Goal: Transaction & Acquisition: Purchase product/service

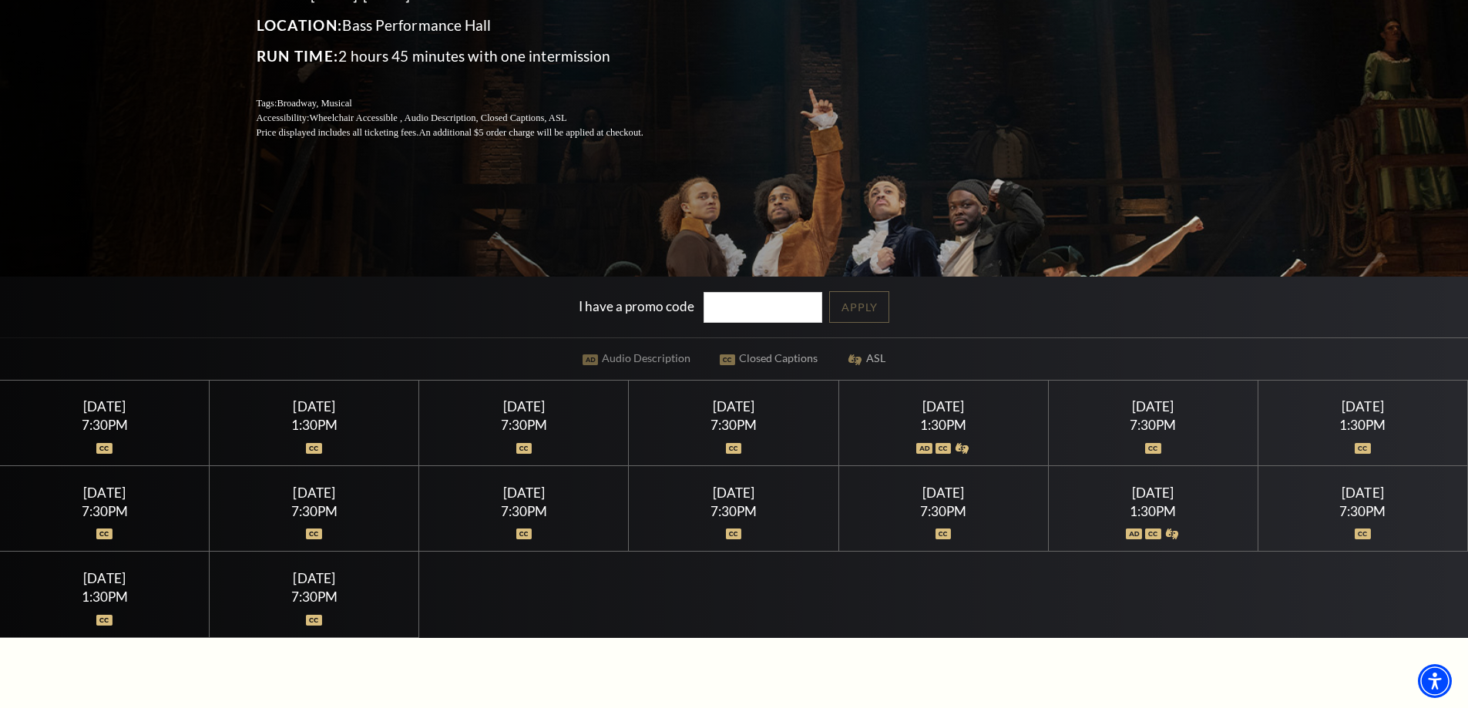
scroll to position [308, 0]
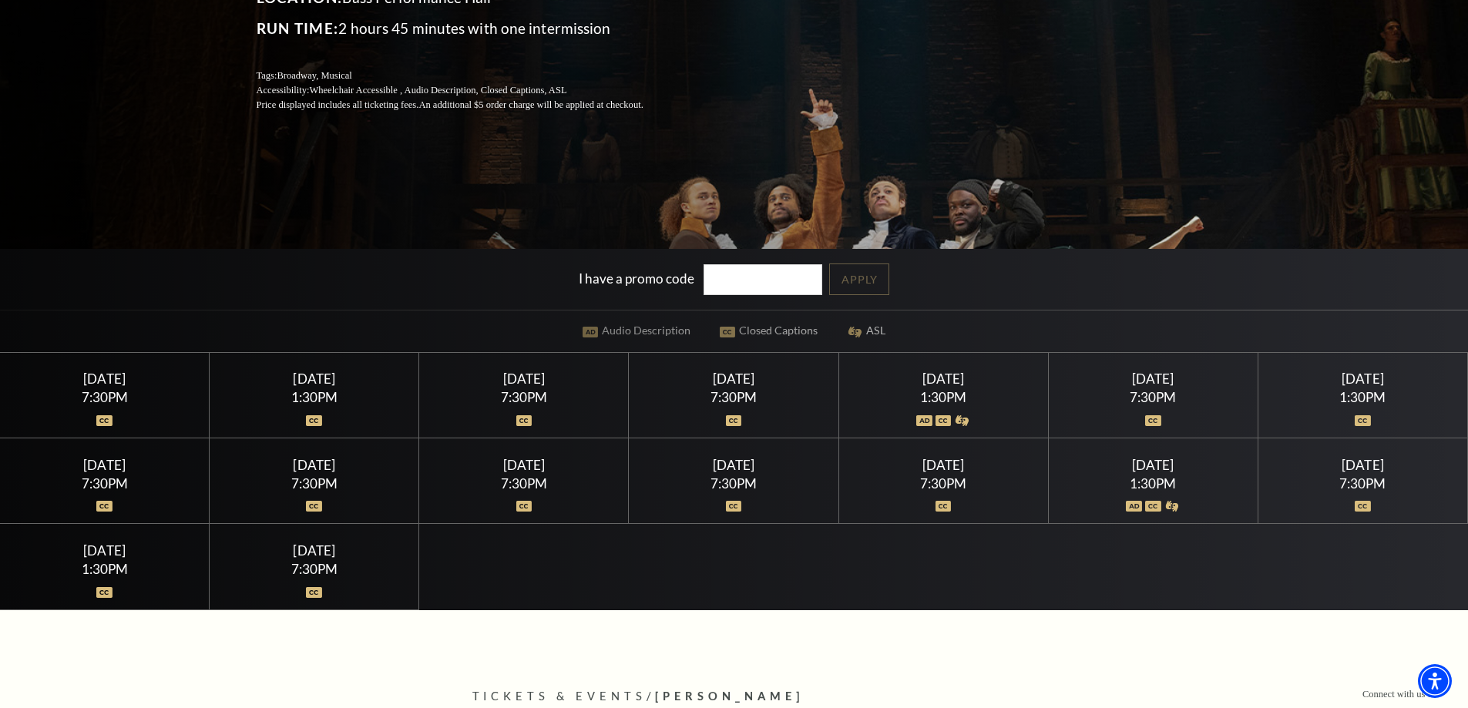
click at [321, 377] on div "Thursday July 16" at bounding box center [314, 379] width 173 height 16
click at [305, 378] on div "Thursday July 16" at bounding box center [314, 379] width 173 height 16
click at [307, 378] on div "Thursday July 16" at bounding box center [314, 379] width 173 height 16
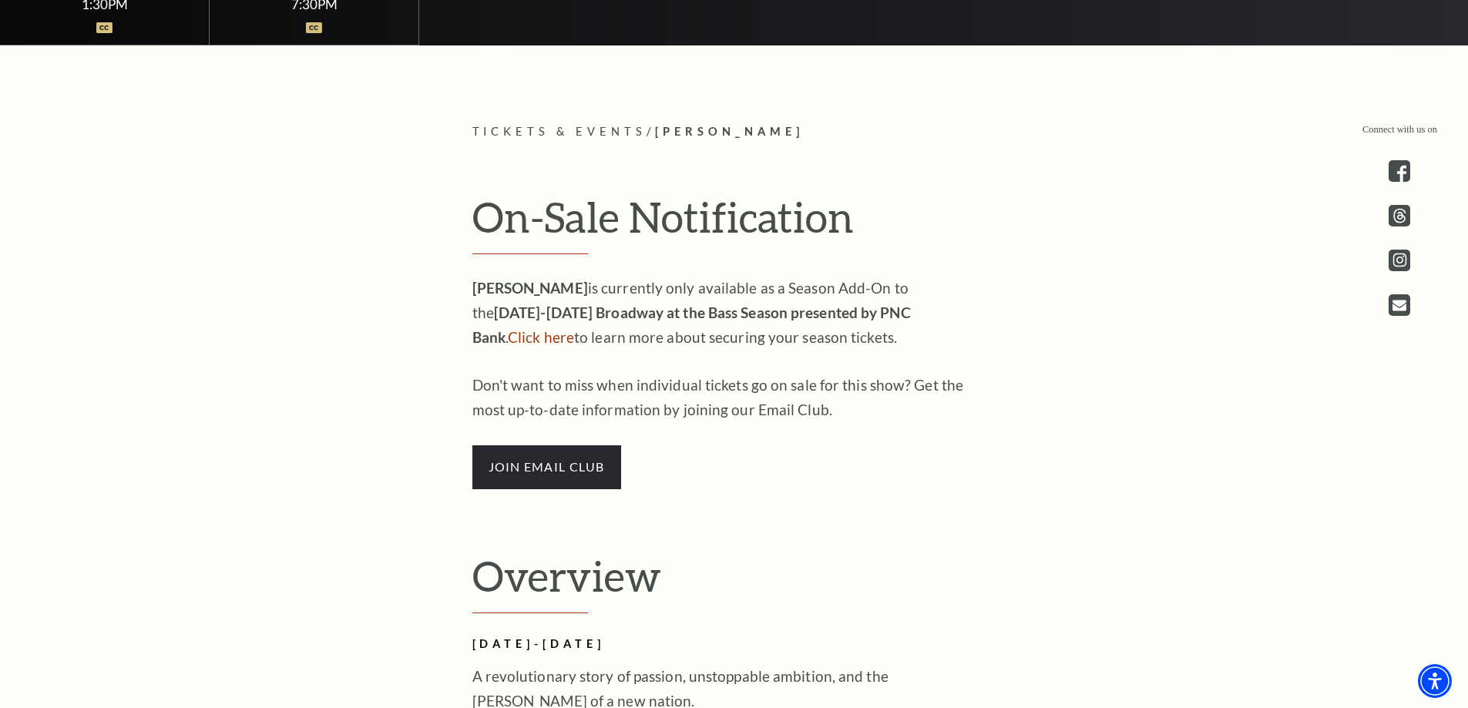
scroll to position [925, 0]
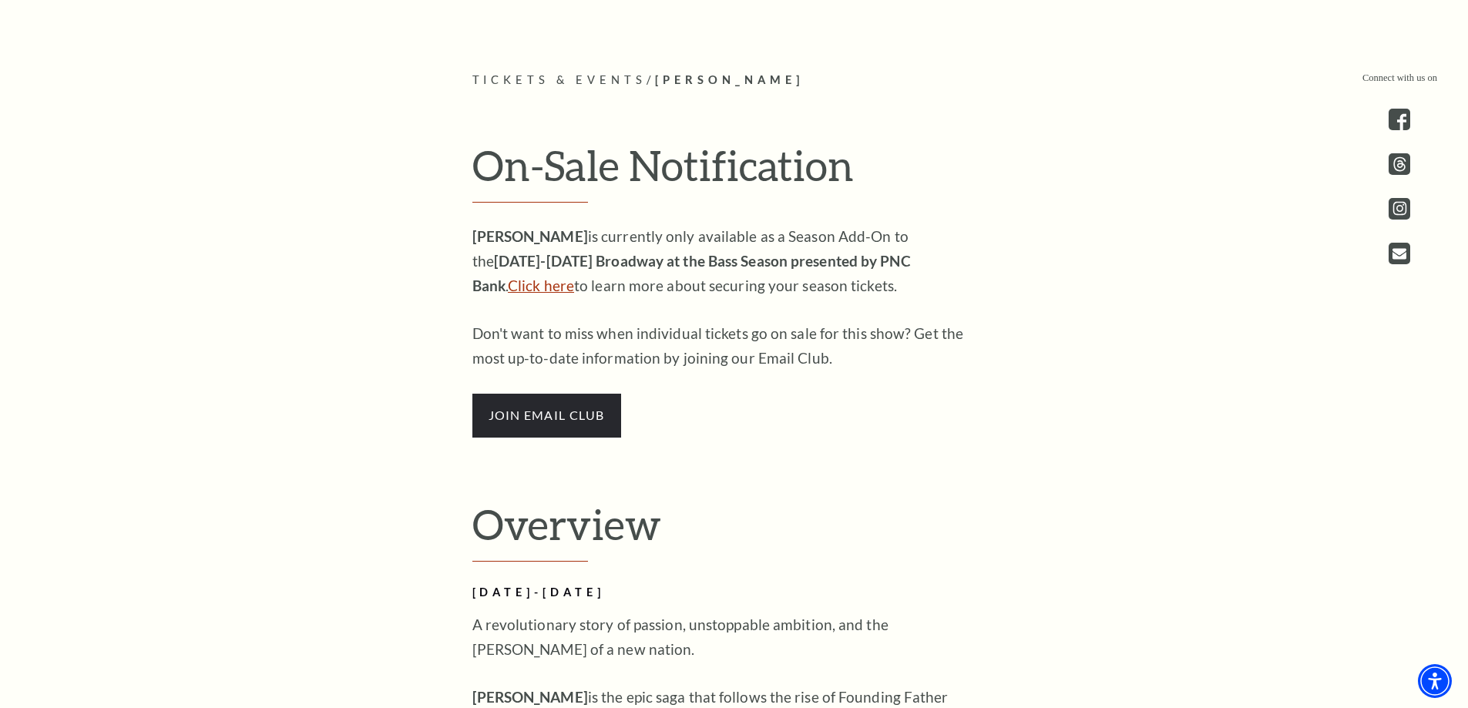
click at [574, 277] on link "Click here" at bounding box center [541, 286] width 66 height 18
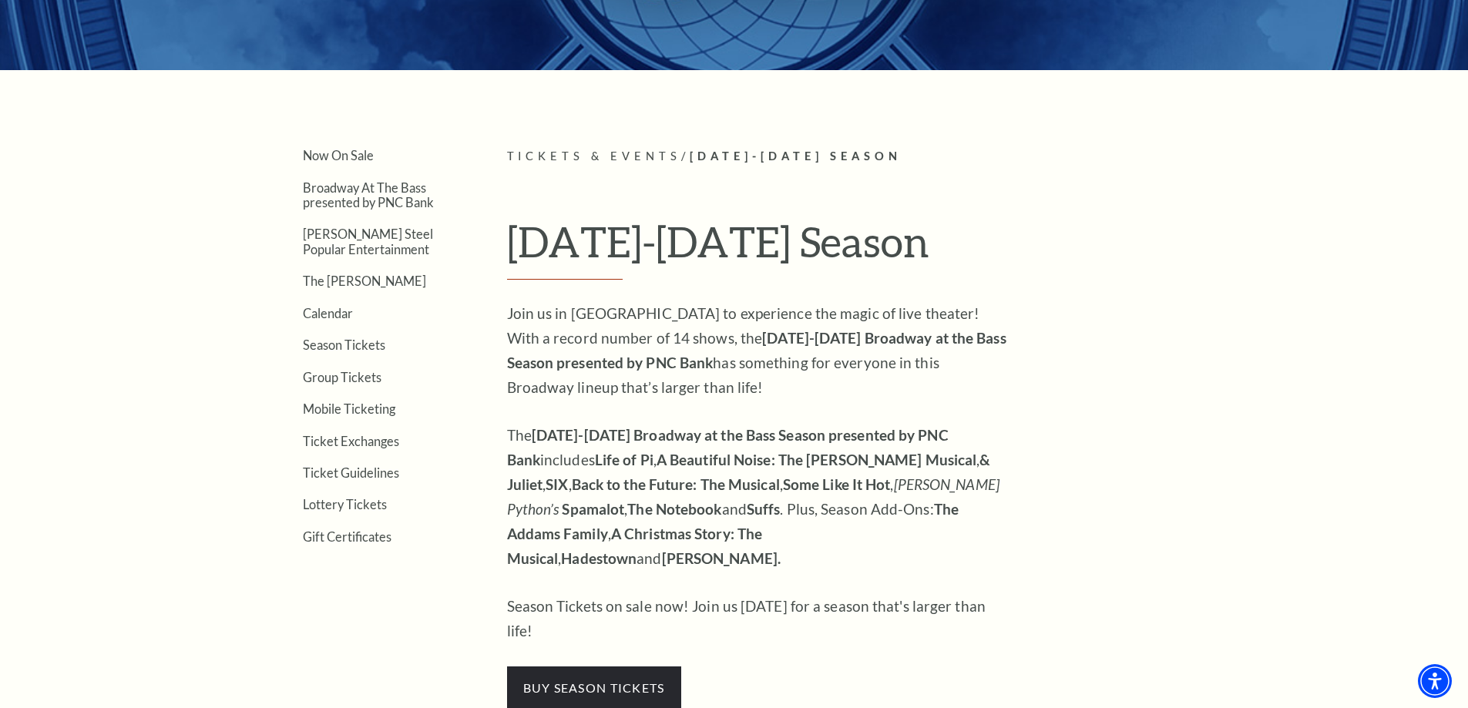
scroll to position [385, 0]
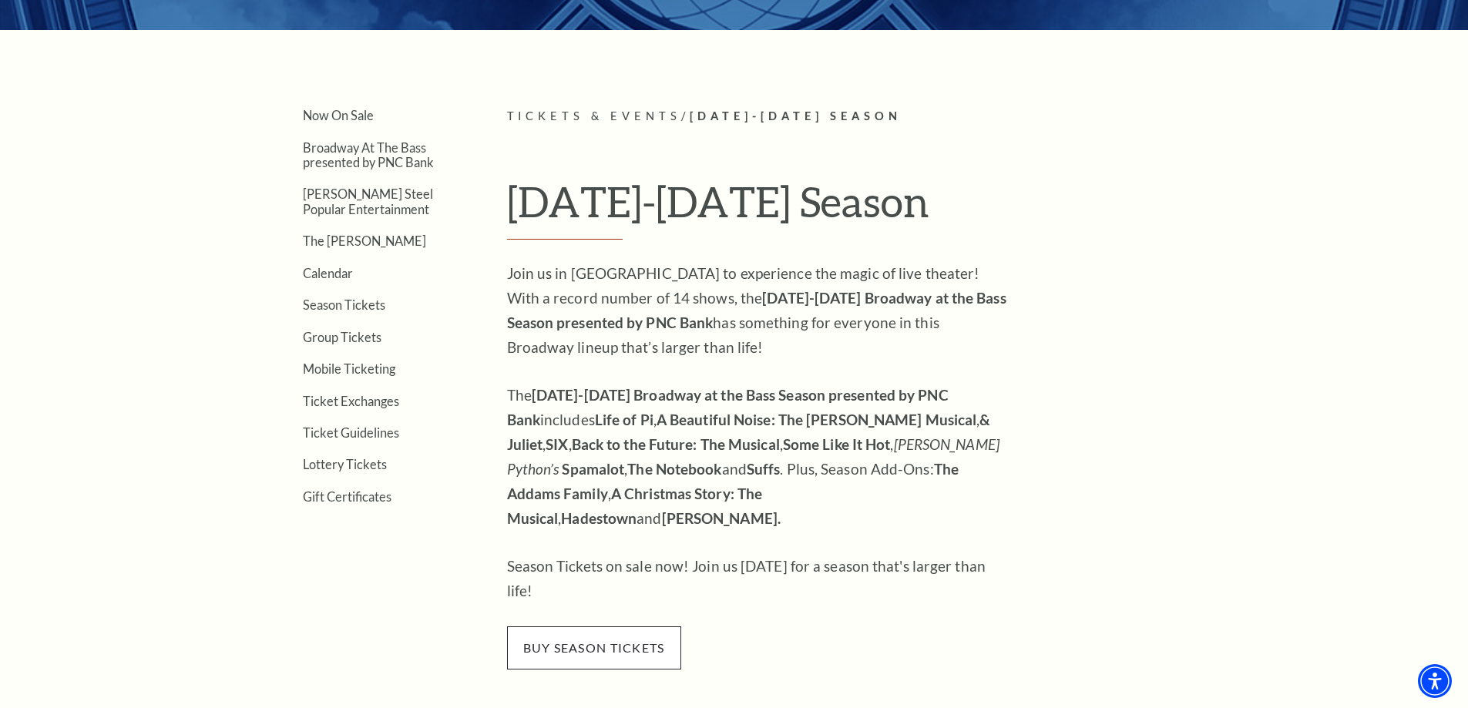
click at [596, 626] on span "buy season tickets" at bounding box center [594, 647] width 174 height 43
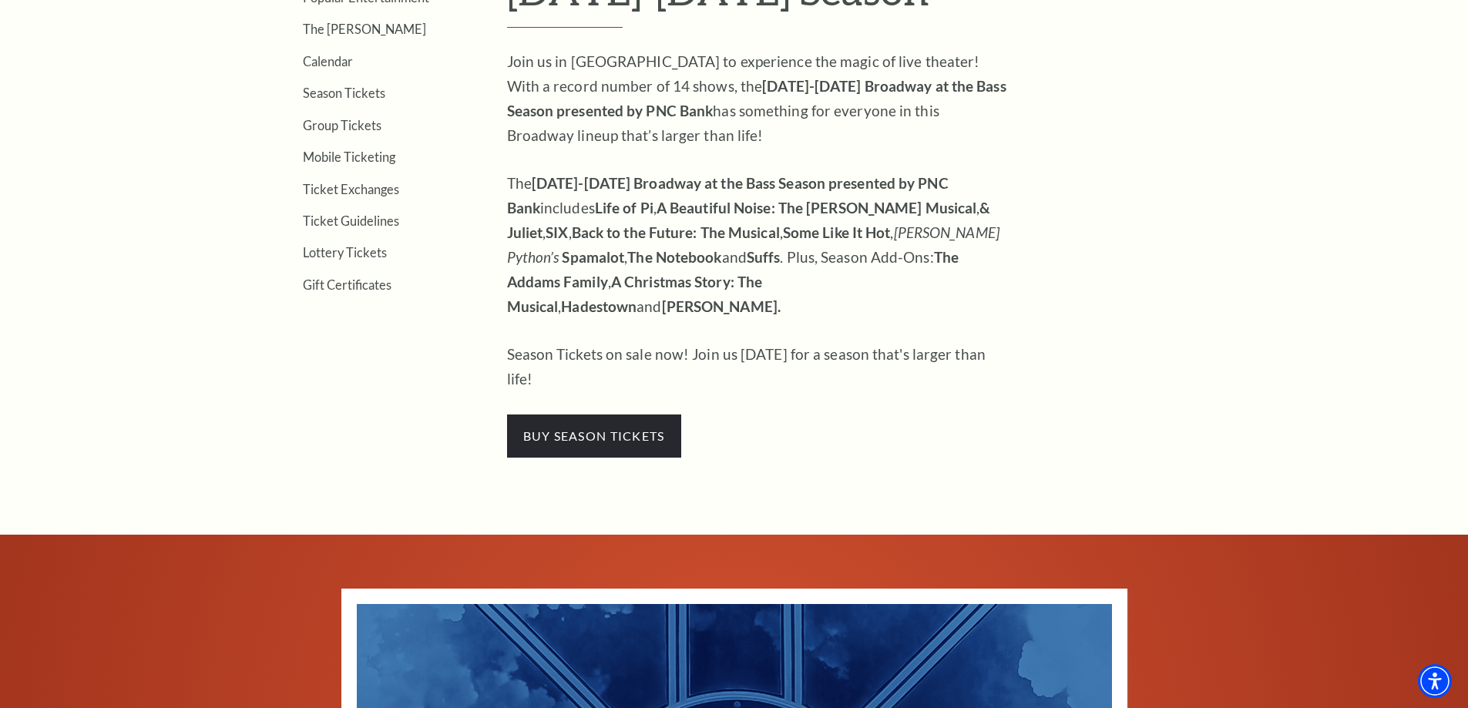
scroll to position [616, 0]
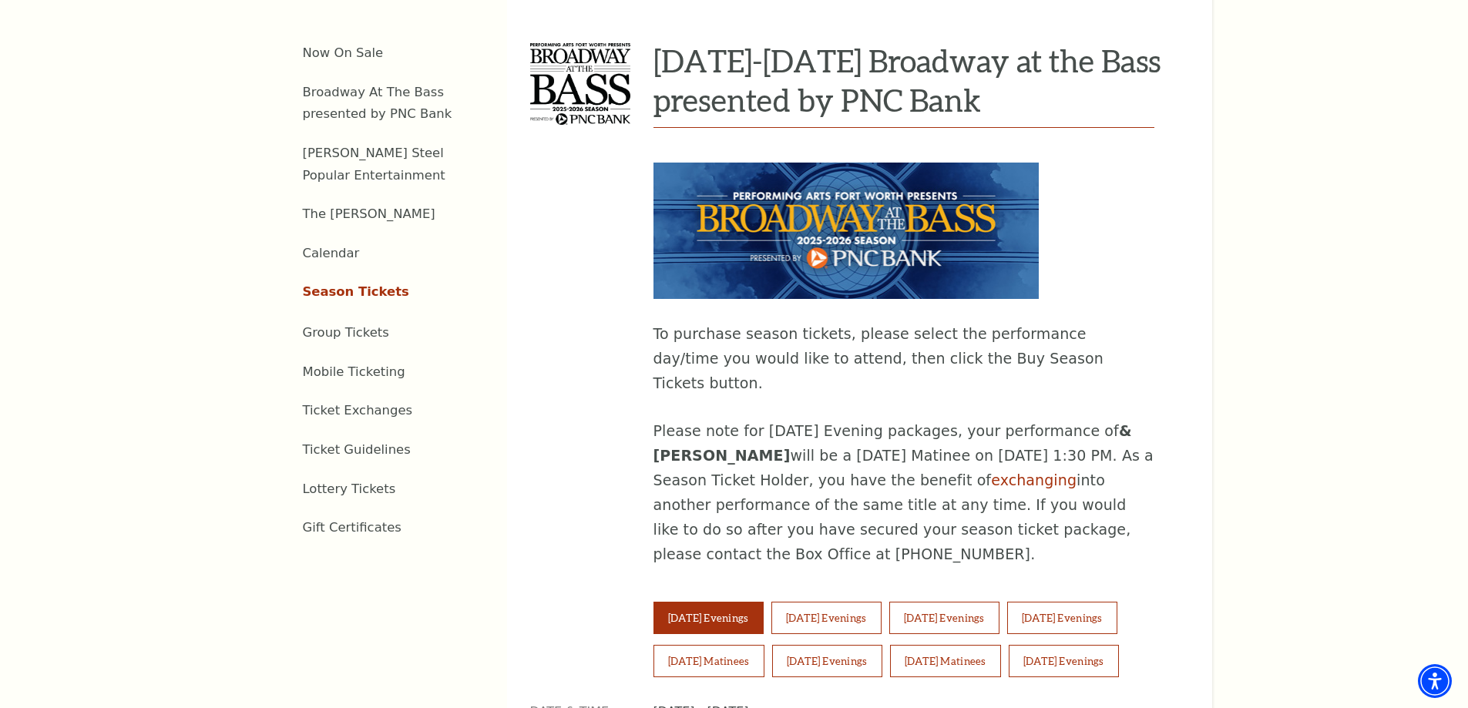
scroll to position [693, 0]
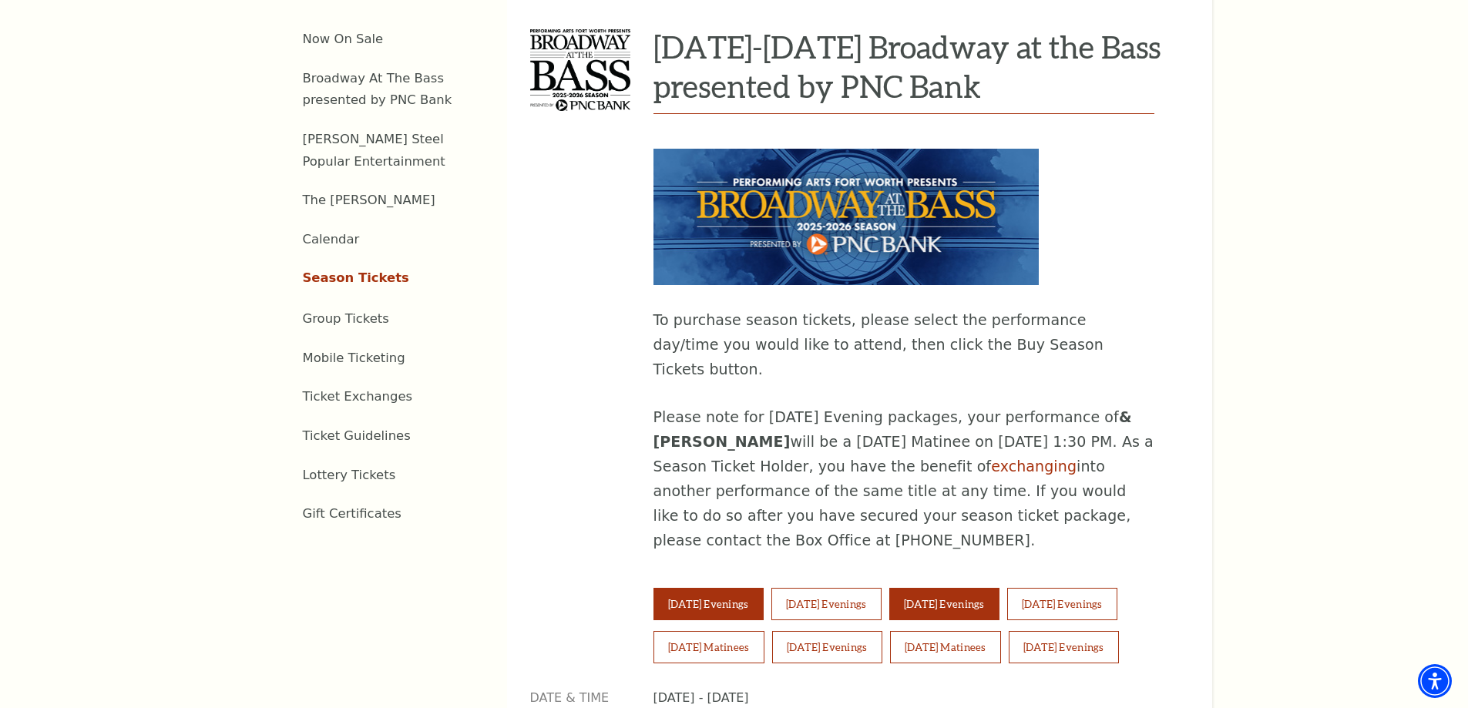
click at [976, 588] on button "[DATE] Evenings" at bounding box center [944, 604] width 110 height 32
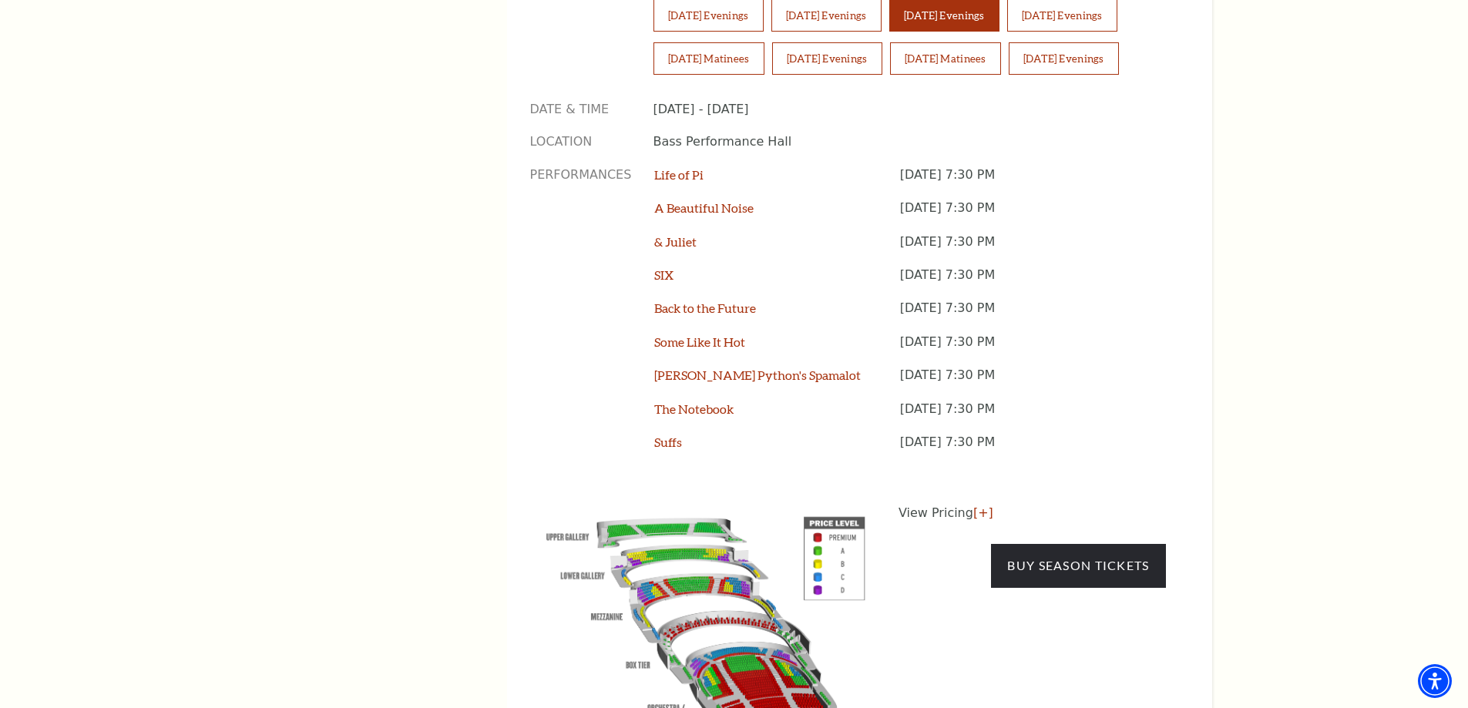
scroll to position [1310, 0]
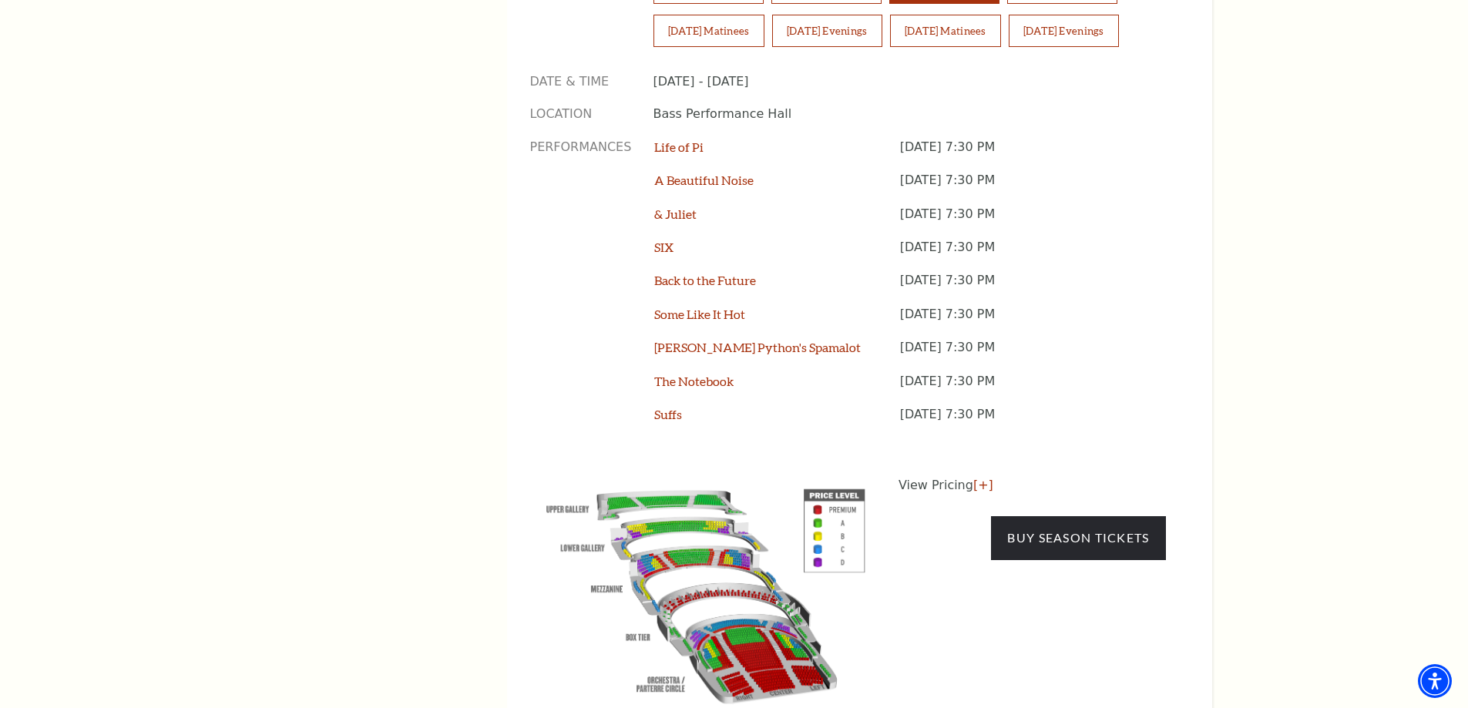
click at [934, 476] on p "View Pricing [+]" at bounding box center [1031, 485] width 267 height 18
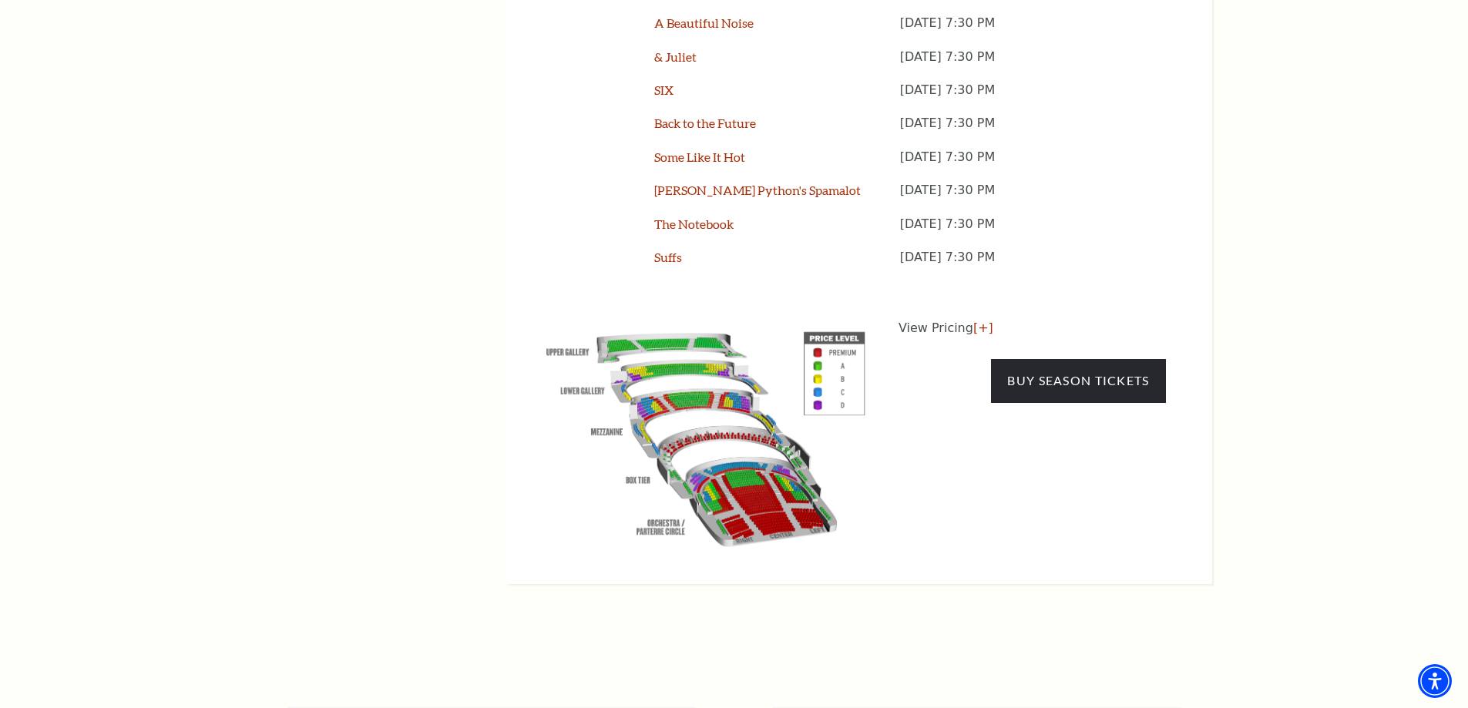
scroll to position [1464, 0]
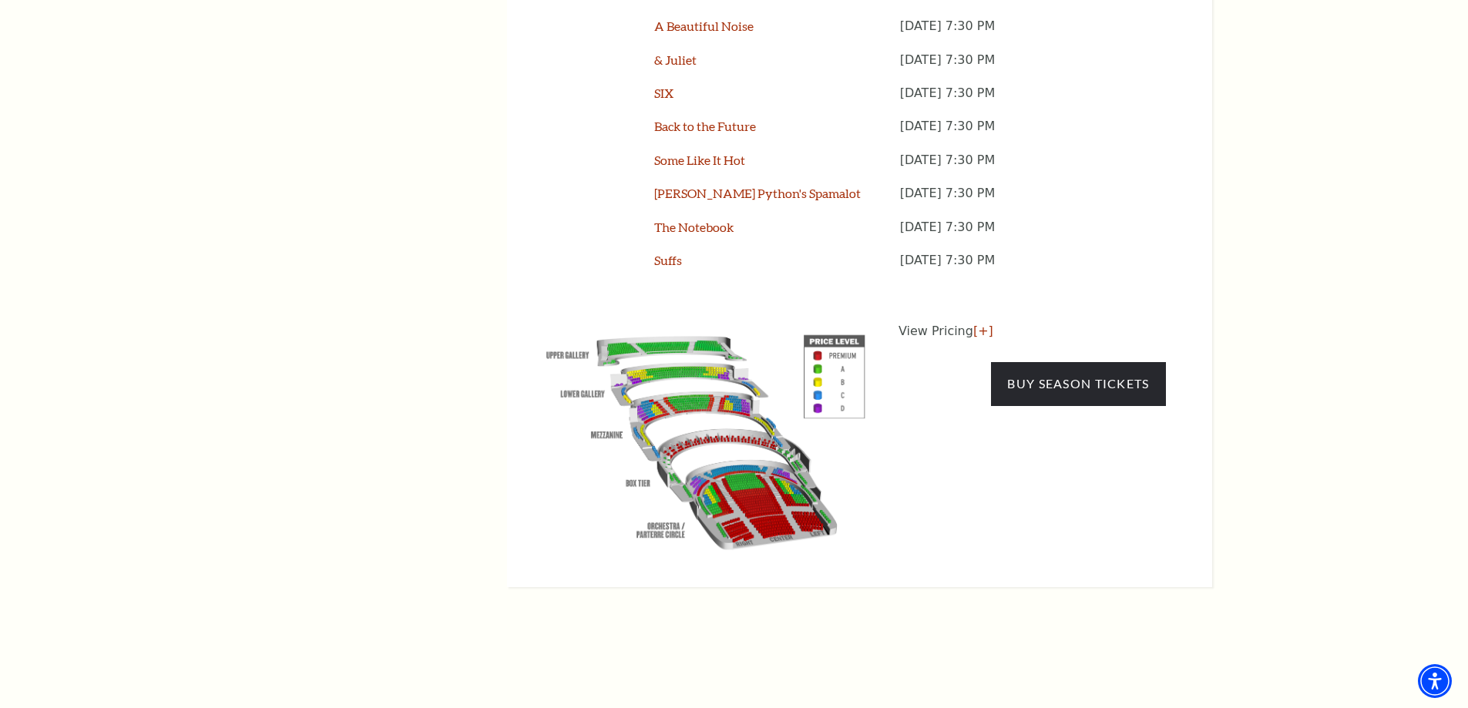
click at [965, 322] on p "View Pricing [+]" at bounding box center [1031, 331] width 267 height 18
